Goal: Information Seeking & Learning: Learn about a topic

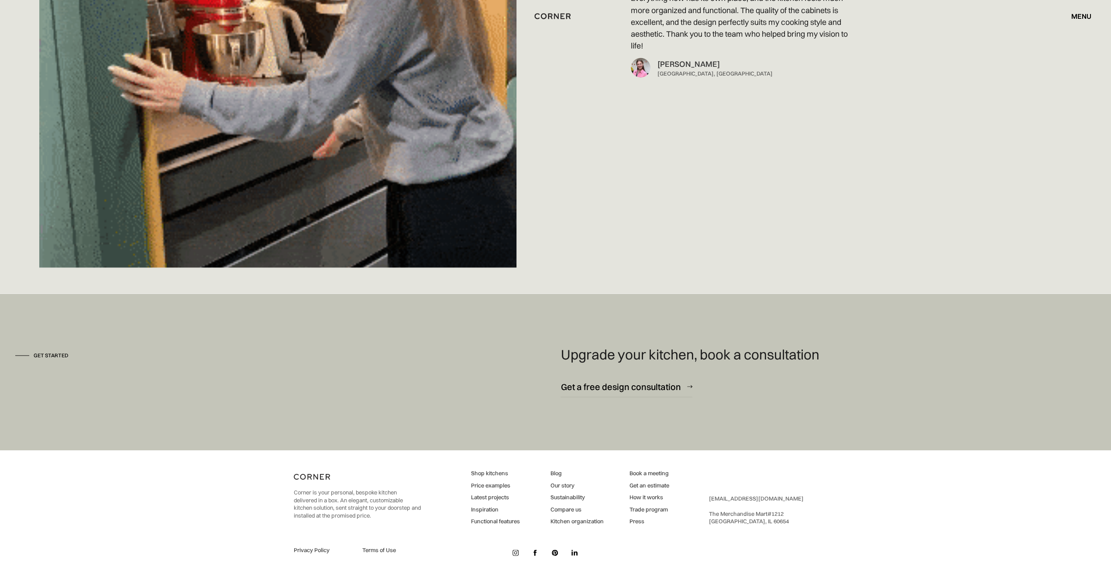
scroll to position [8363, 0]
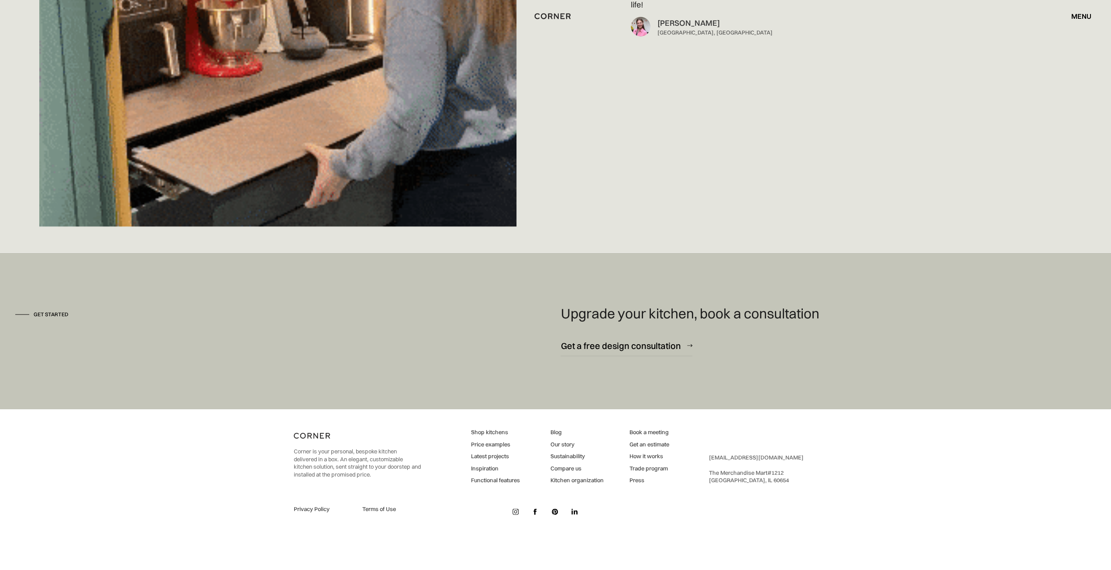
click at [492, 446] on link "Price examples" at bounding box center [495, 444] width 49 height 8
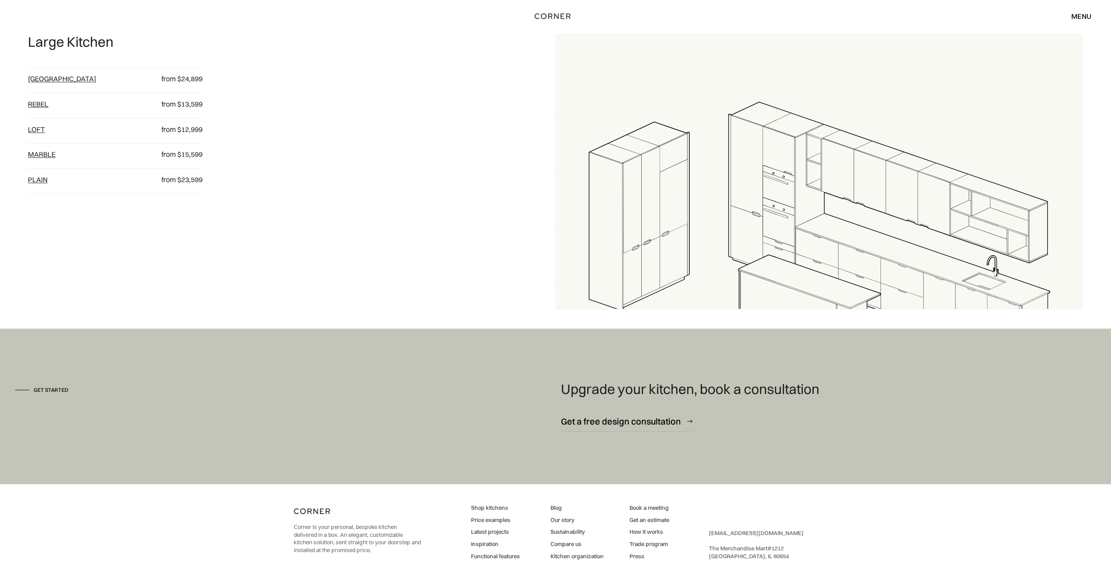
scroll to position [1266, 0]
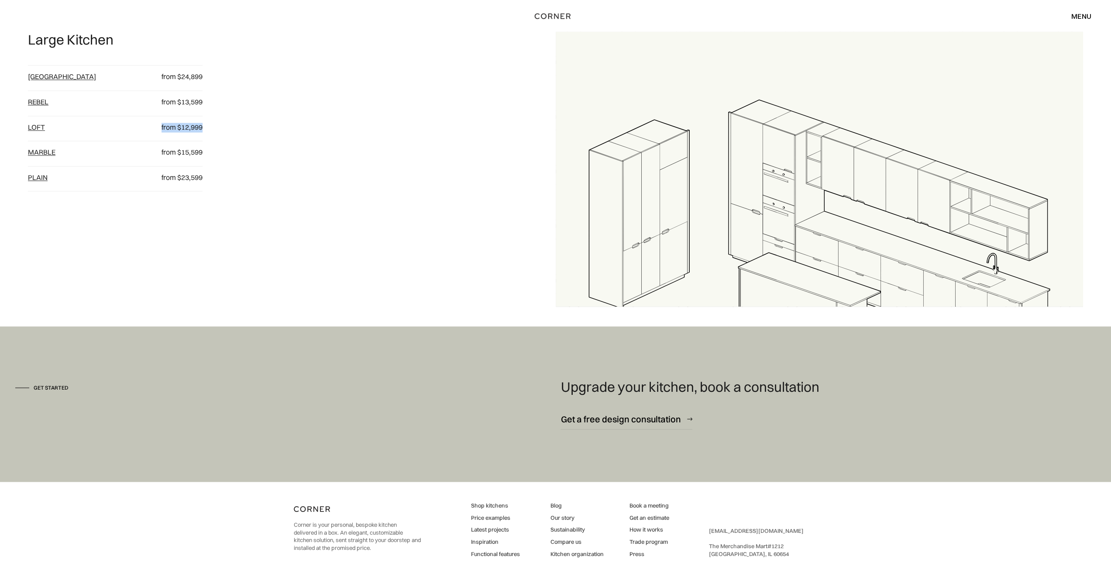
drag, startPoint x: 199, startPoint y: 128, endPoint x: 255, endPoint y: 129, distance: 55.9
click at [254, 129] on div "Large Kitchen Berlin from $24,899 Rebel from $13,599 loft from $12,999 Marble f…" at bounding box center [292, 168] width 528 height 275
click at [256, 129] on div "Large Kitchen Berlin from $24,899 Rebel from $13,599 loft from $12,999 Marble f…" at bounding box center [292, 168] width 528 height 275
click at [40, 128] on link "loft" at bounding box center [36, 127] width 17 height 9
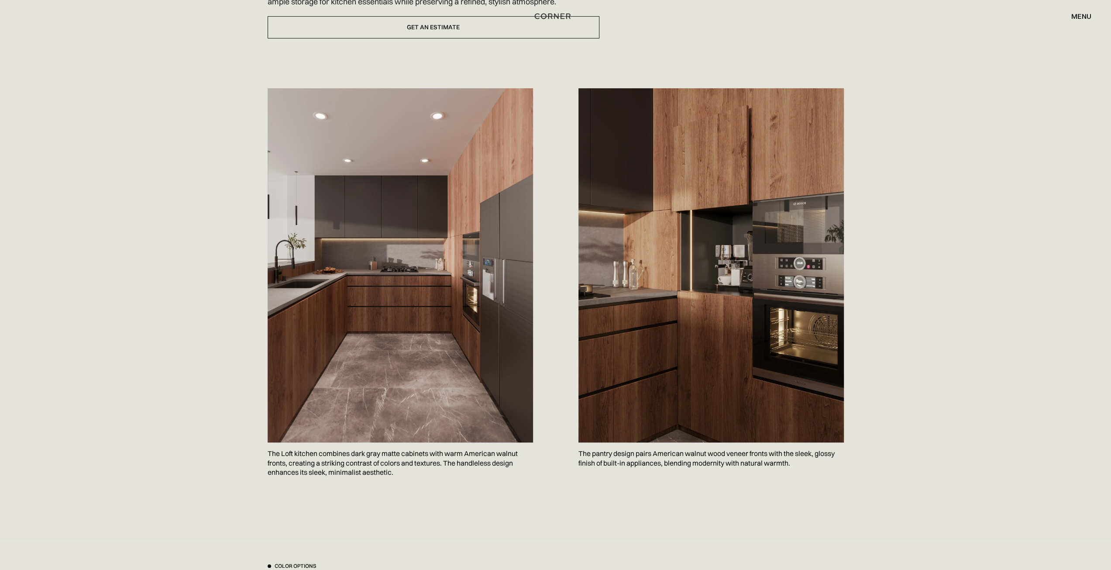
scroll to position [480, 0]
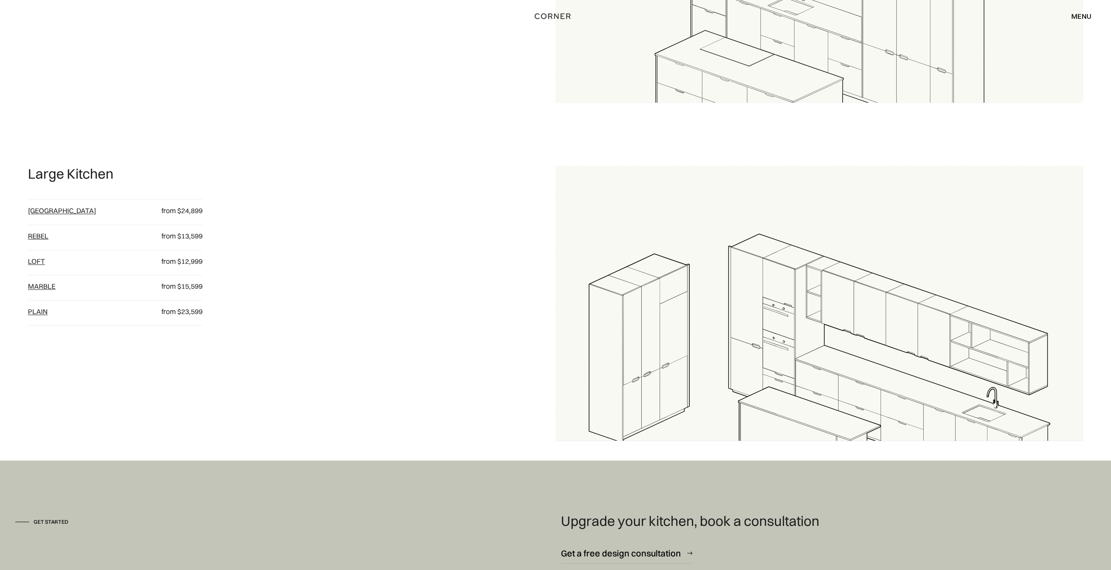
scroll to position [1004, 0]
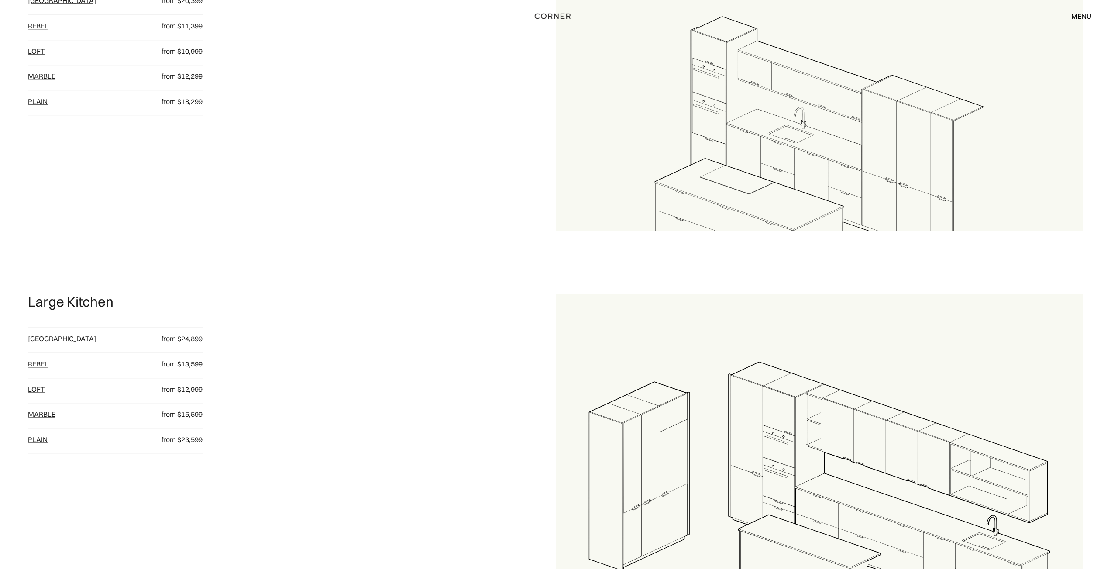
click at [1079, 15] on div "menu" at bounding box center [1081, 16] width 20 height 7
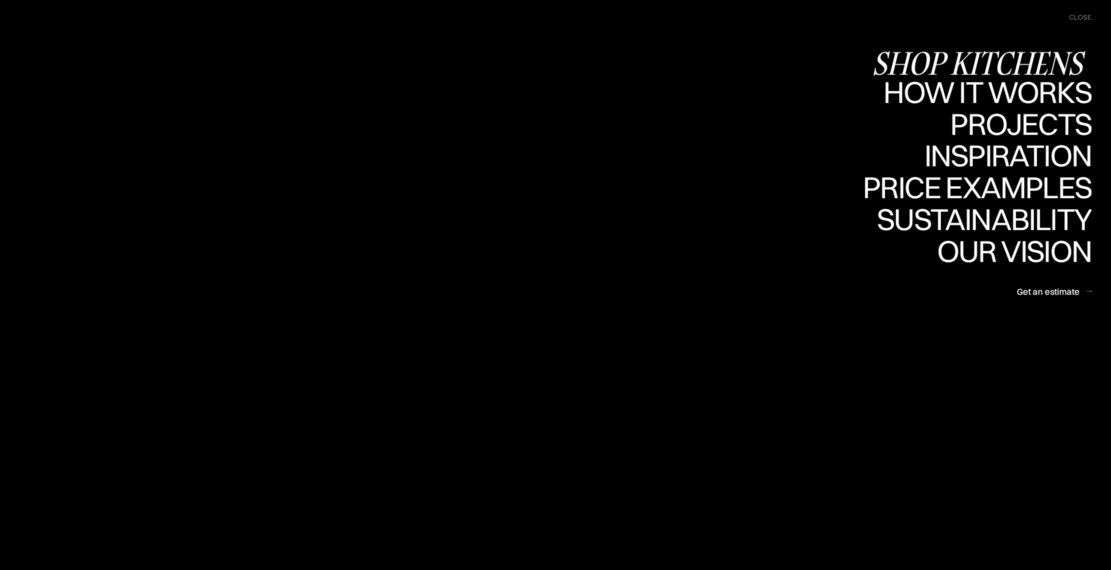
click at [1024, 56] on div "Shop Kitchens" at bounding box center [982, 63] width 220 height 31
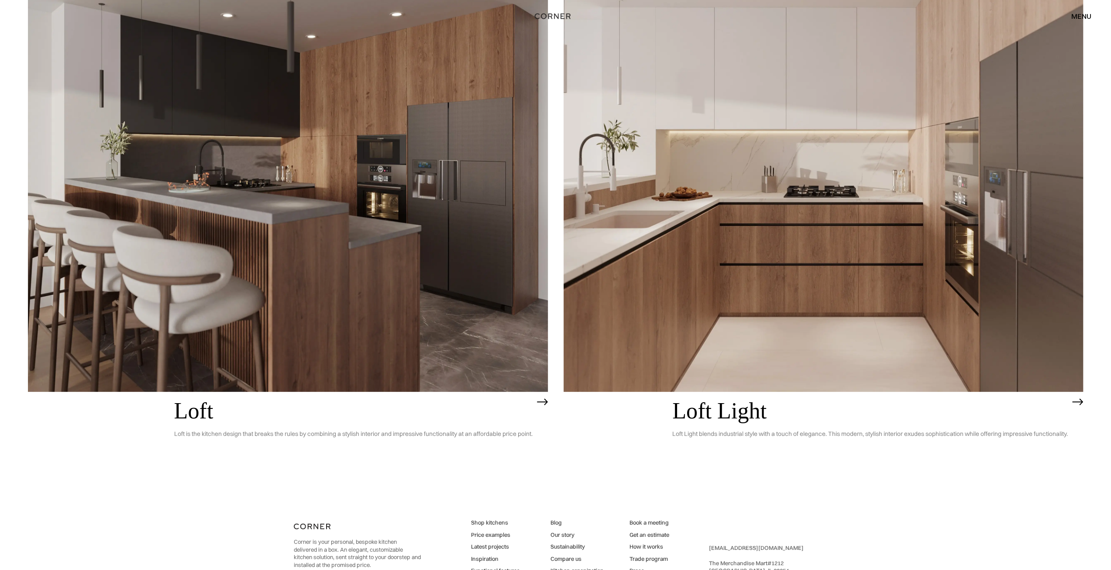
scroll to position [3460, 0]
